Goal: Transaction & Acquisition: Purchase product/service

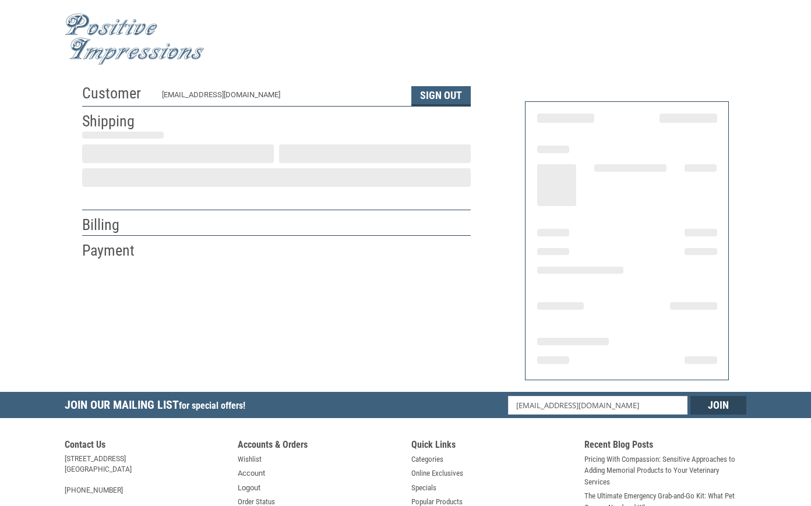
scroll to position [5, 0]
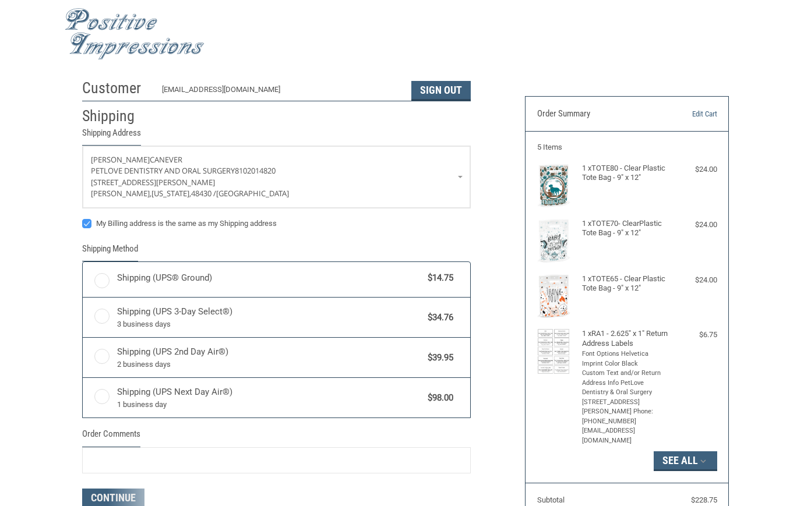
radio input "true"
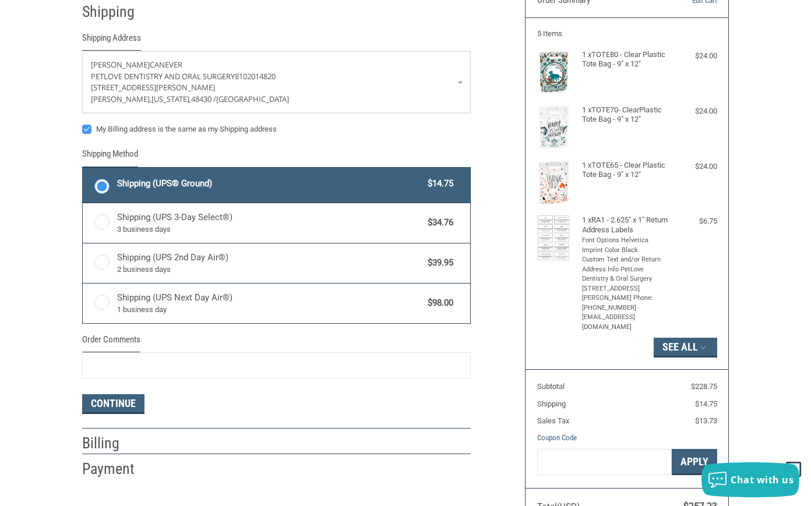
scroll to position [122, 0]
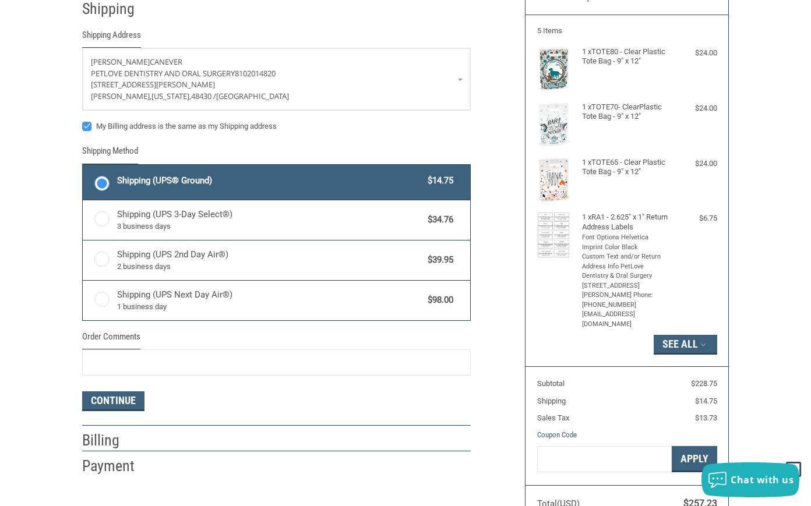
click at [128, 127] on label "My Billing address is the same as my Shipping address" at bounding box center [276, 126] width 389 height 9
click at [83, 121] on input "My Billing address is the same as my Shipping address" at bounding box center [82, 121] width 1 height 1
checkbox input "false"
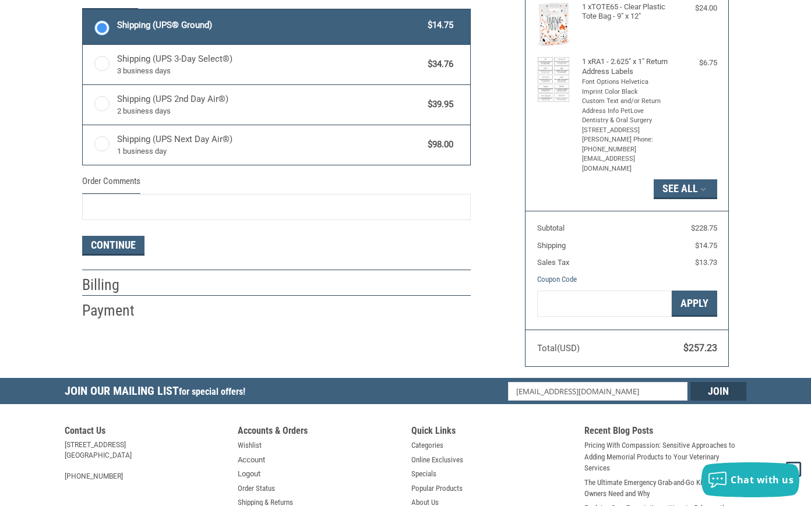
scroll to position [280, 0]
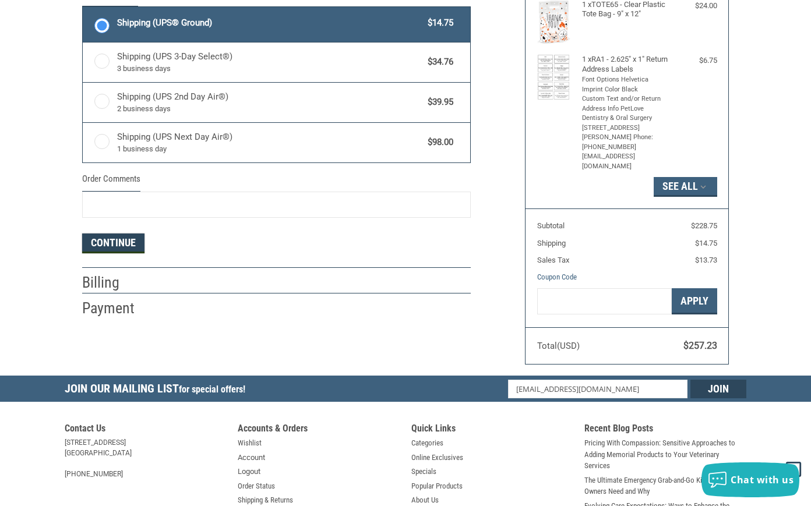
click at [117, 244] on button "Continue" at bounding box center [113, 244] width 62 height 20
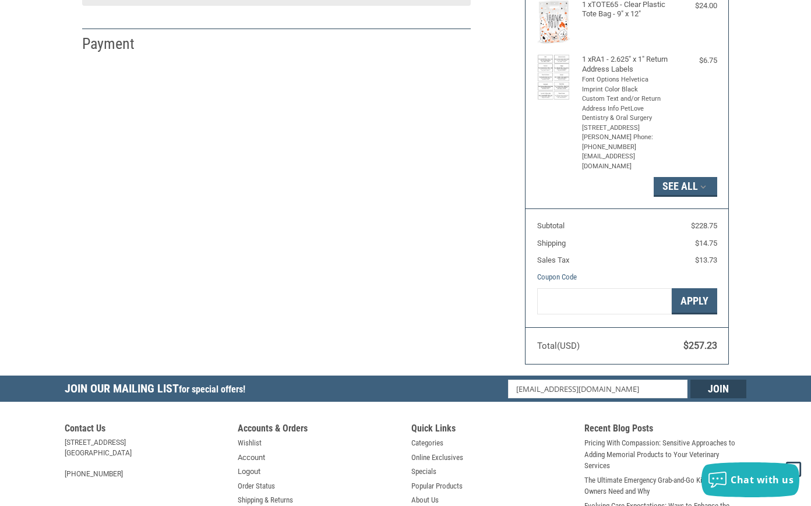
select select "US"
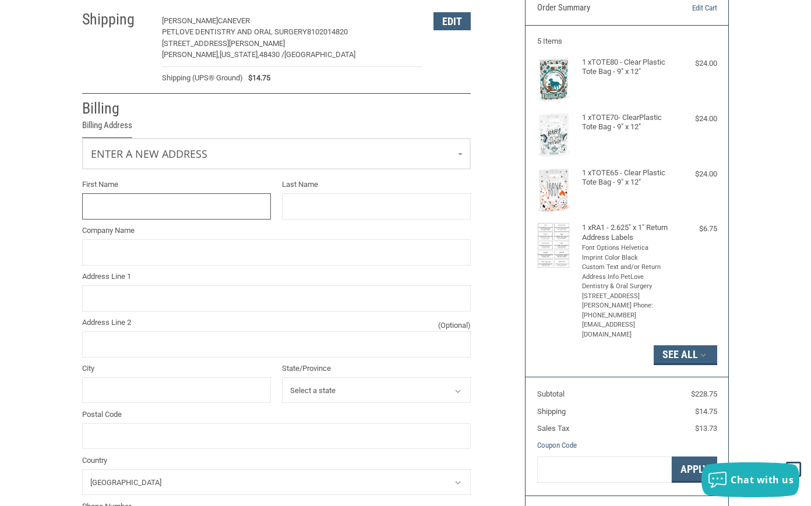
scroll to position [104, 0]
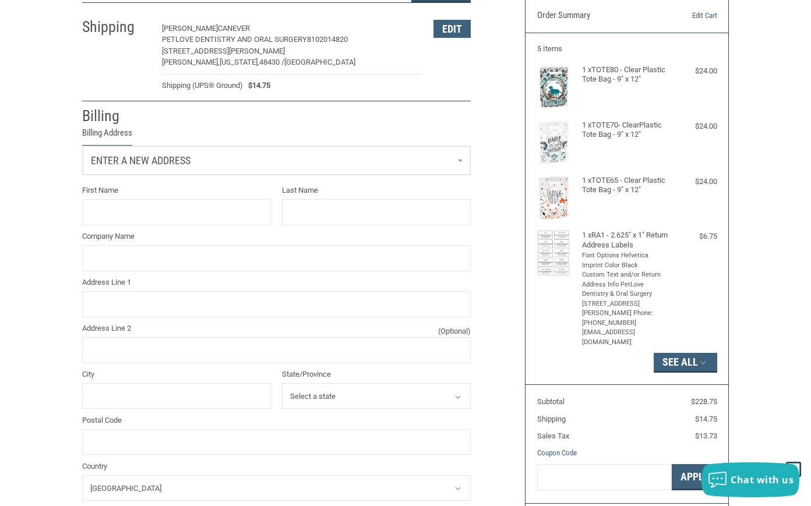
click at [132, 171] on link "Enter a new address" at bounding box center [277, 160] width 388 height 29
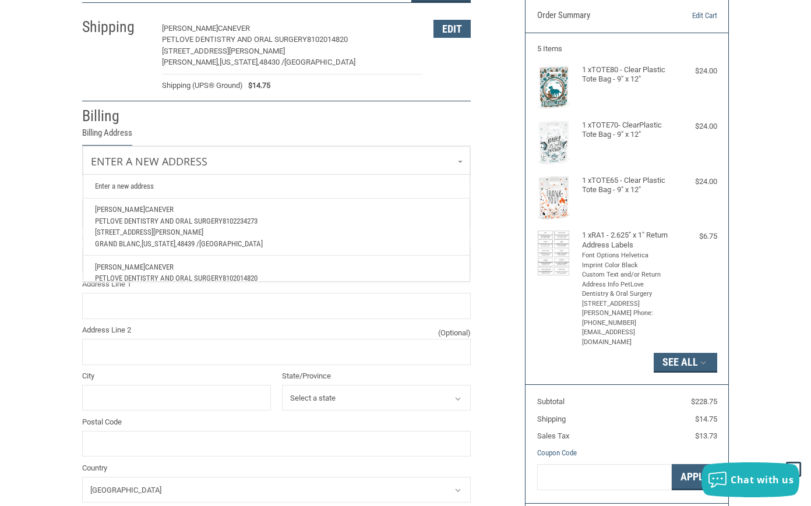
click at [130, 234] on span "[STREET_ADDRESS][PERSON_NAME]" at bounding box center [149, 232] width 108 height 9
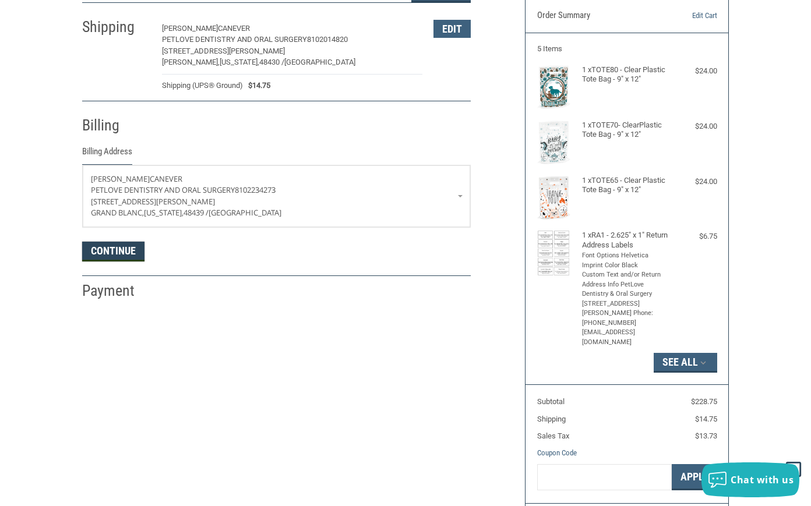
click at [120, 253] on button "Continue" at bounding box center [113, 252] width 62 height 20
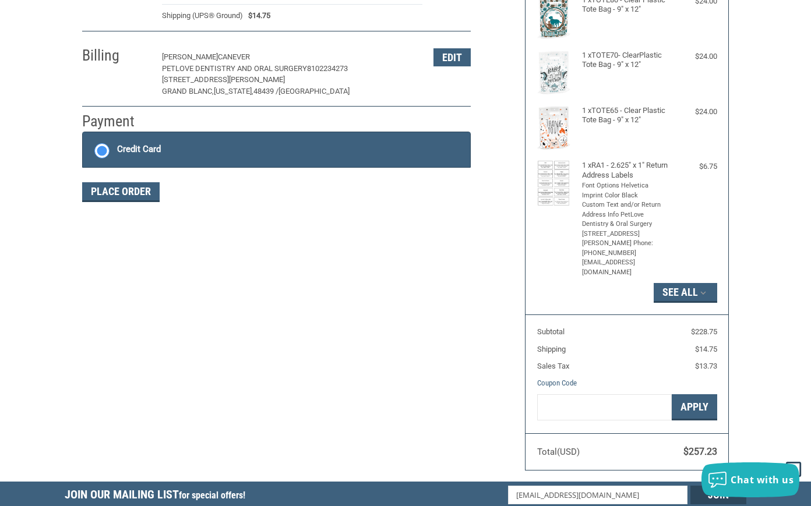
scroll to position [179, 0]
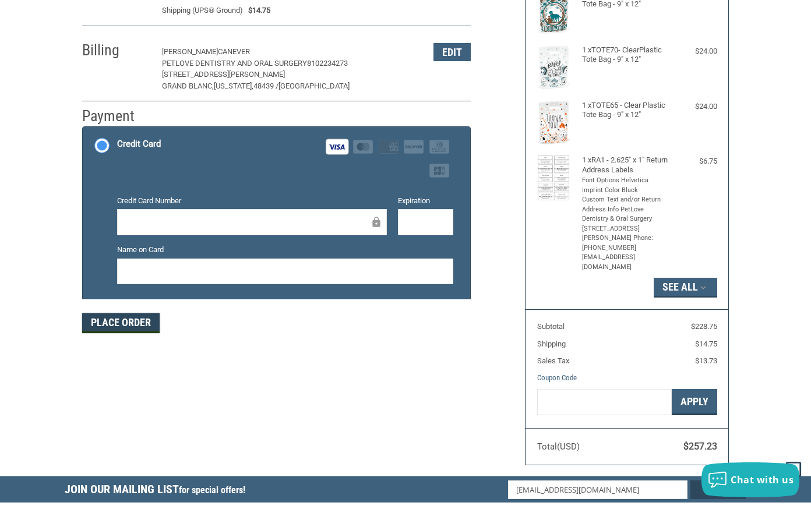
click at [120, 315] on button "Place Order" at bounding box center [121, 324] width 78 height 20
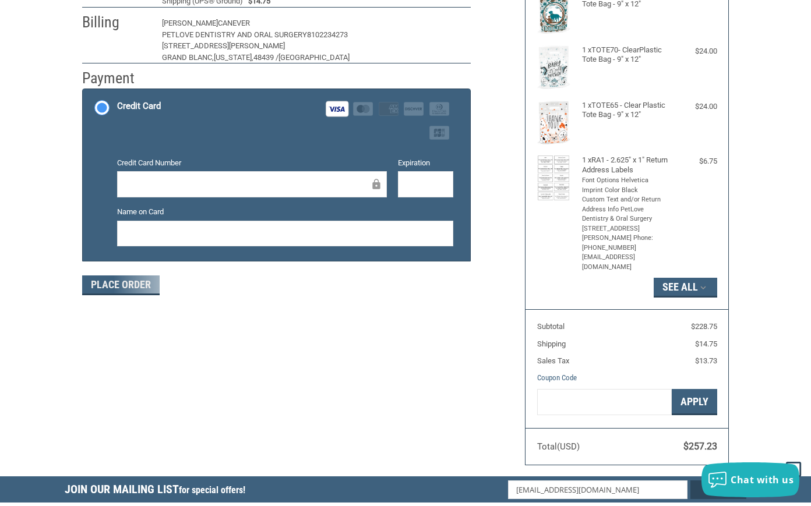
scroll to position [164, 0]
